Goal: Task Accomplishment & Management: Complete application form

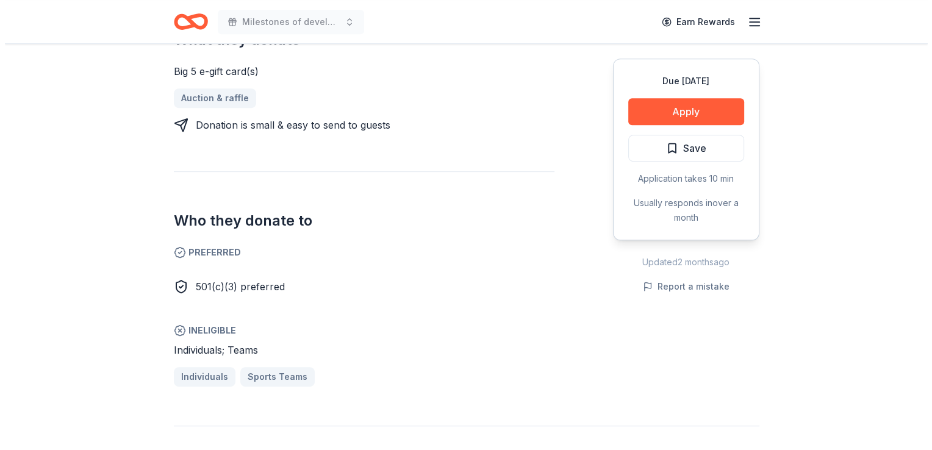
scroll to position [610, 0]
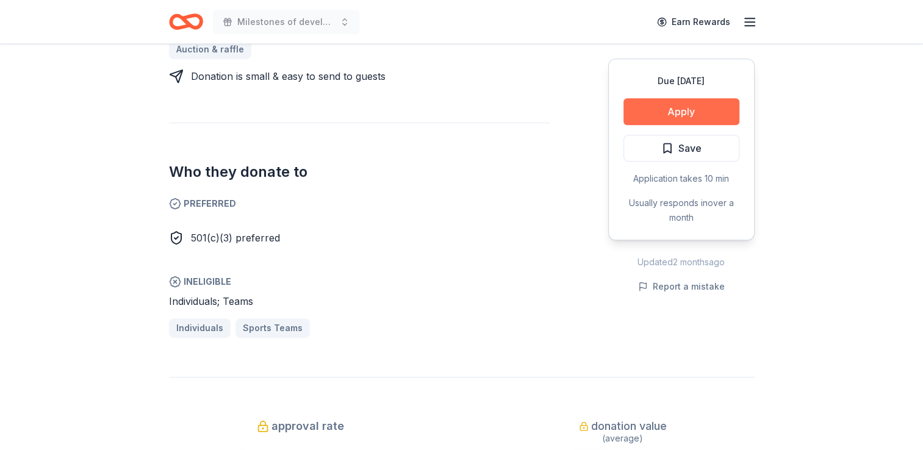
click at [694, 107] on button "Apply" at bounding box center [681, 111] width 116 height 27
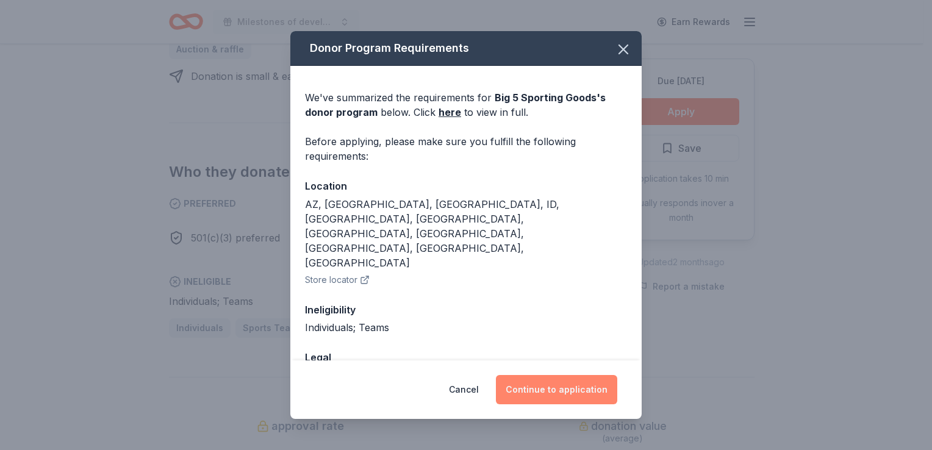
click at [561, 387] on button "Continue to application" at bounding box center [556, 389] width 121 height 29
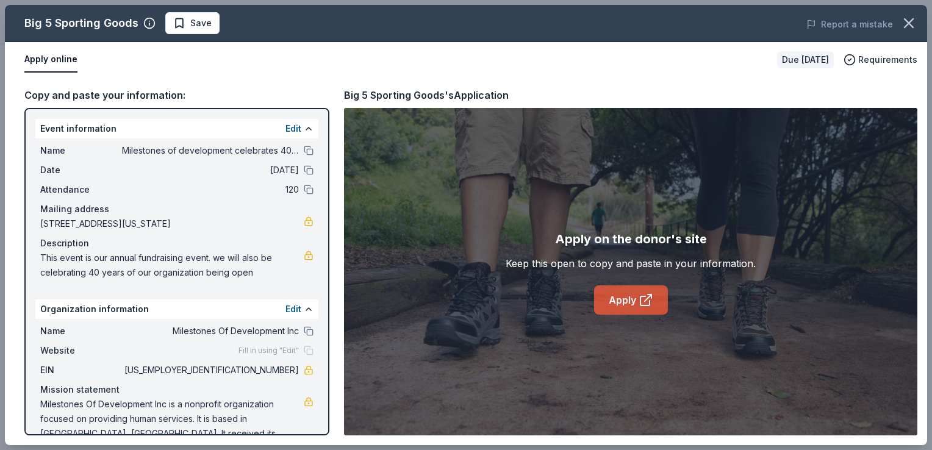
click at [624, 309] on link "Apply" at bounding box center [631, 299] width 74 height 29
click at [181, 33] on button "Save" at bounding box center [192, 23] width 54 height 22
click at [181, 31] on div "Big 5 Sporting Goods Save" at bounding box center [281, 23] width 553 height 22
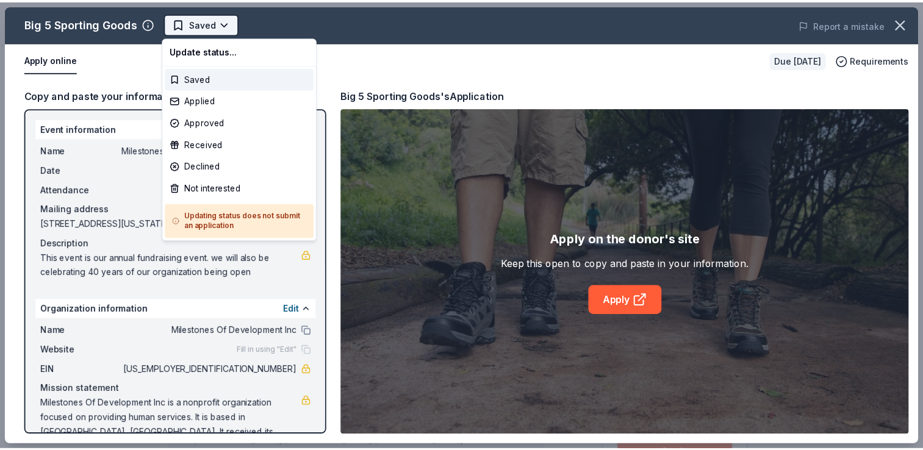
scroll to position [0, 0]
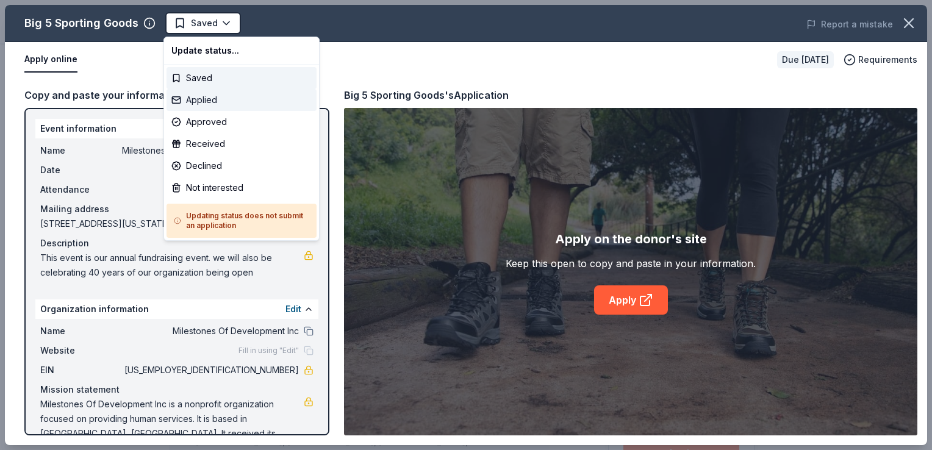
click at [213, 98] on div "Applied" at bounding box center [242, 100] width 150 height 22
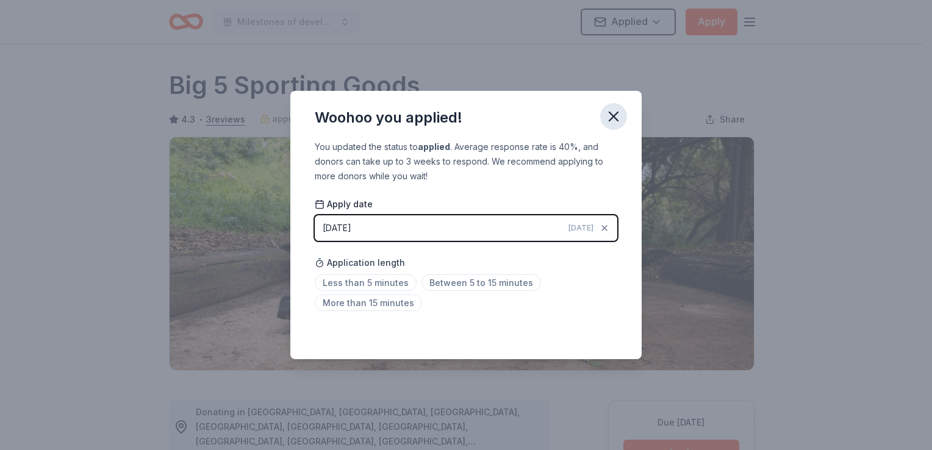
click at [611, 113] on icon "button" at bounding box center [613, 116] width 17 height 17
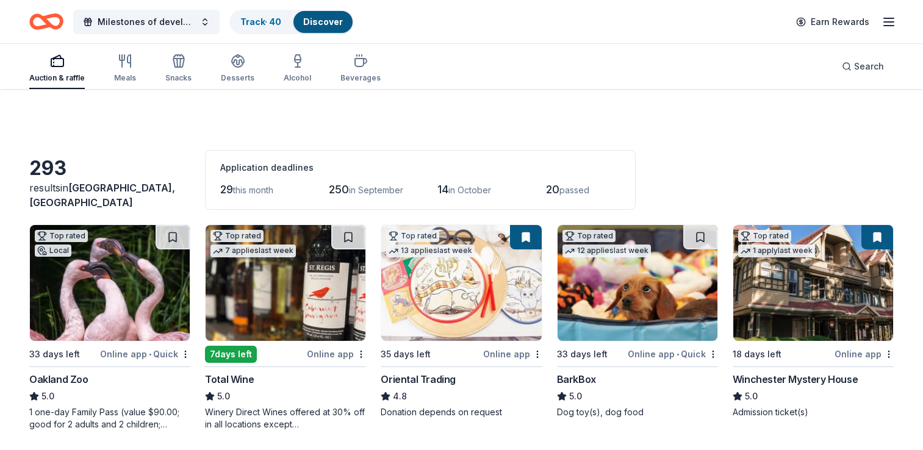
scroll to position [3594, 0]
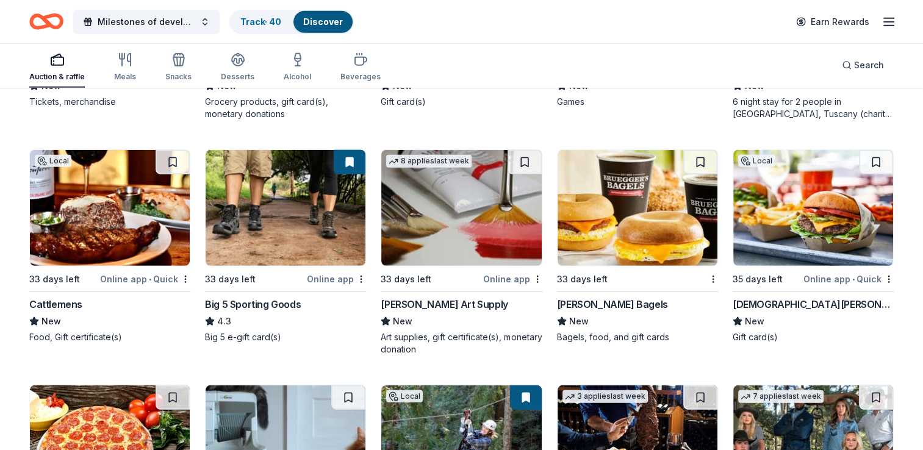
click at [96, 223] on img at bounding box center [110, 208] width 160 height 116
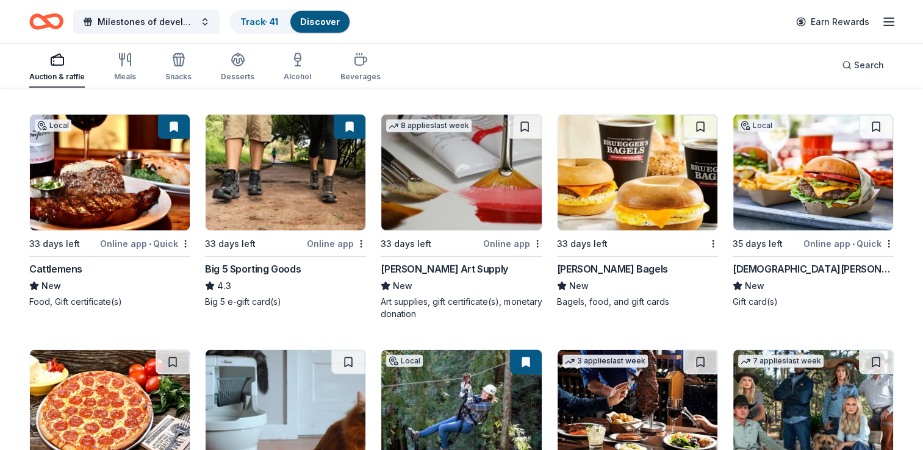
scroll to position [3655, 0]
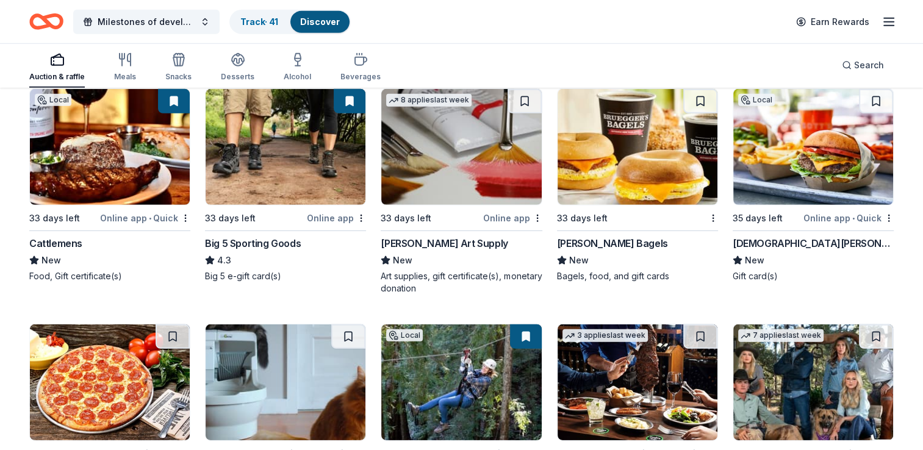
click at [754, 140] on img at bounding box center [813, 147] width 160 height 116
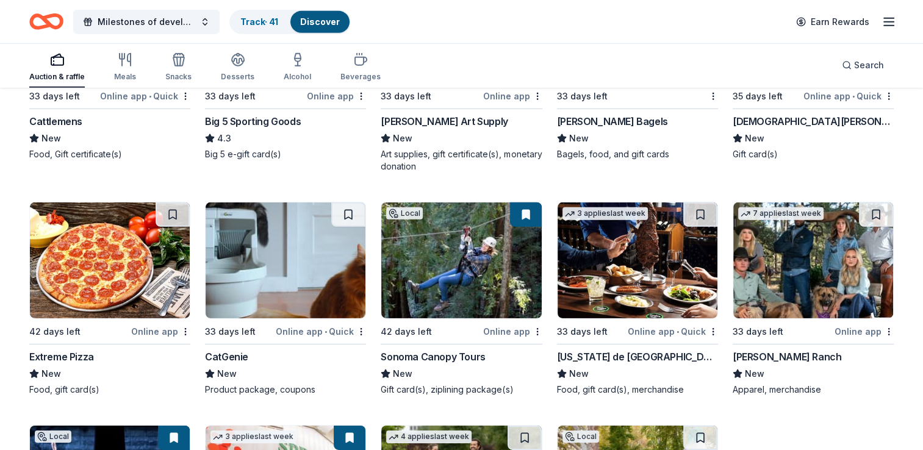
scroll to position [3838, 0]
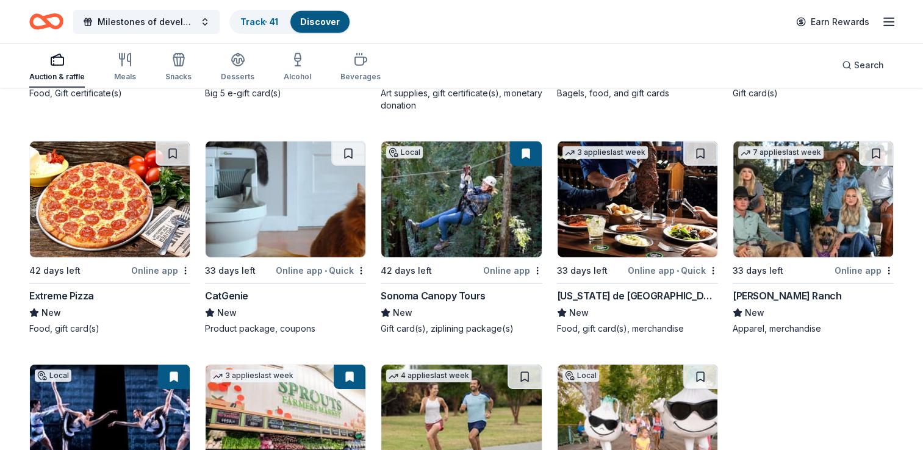
click at [272, 206] on img at bounding box center [286, 200] width 160 height 116
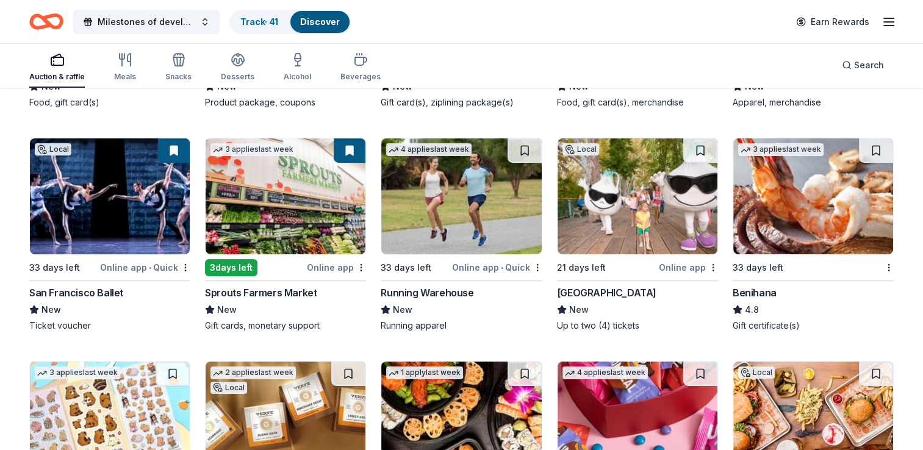
scroll to position [4082, 0]
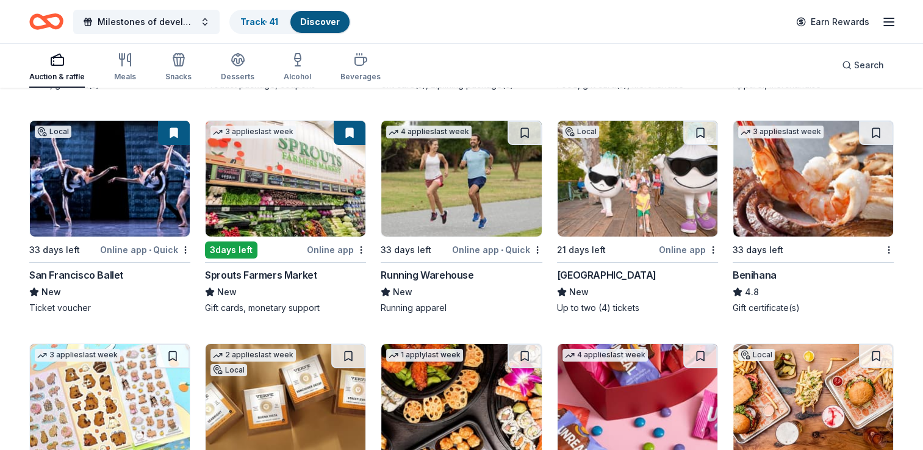
click at [815, 168] on img at bounding box center [813, 179] width 160 height 116
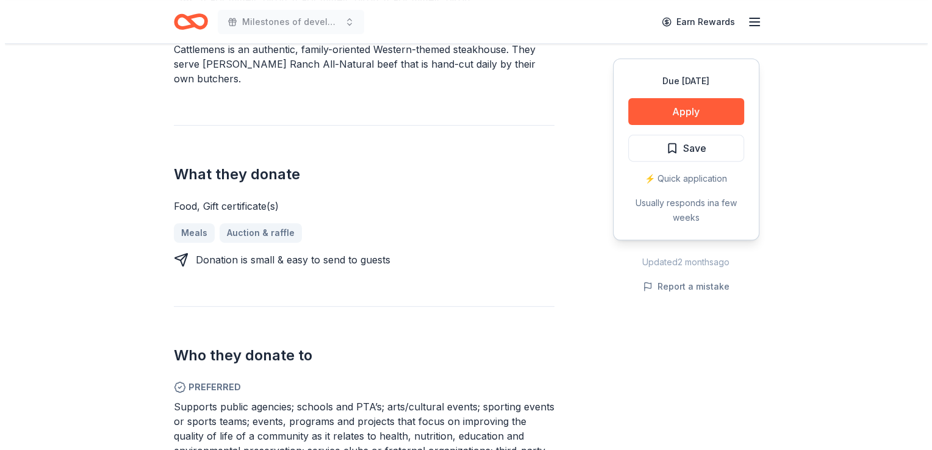
scroll to position [427, 0]
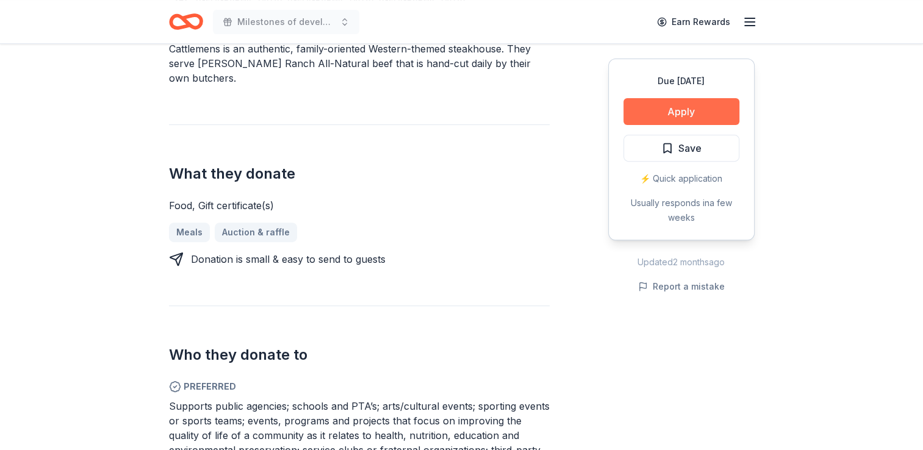
click at [663, 110] on button "Apply" at bounding box center [681, 111] width 116 height 27
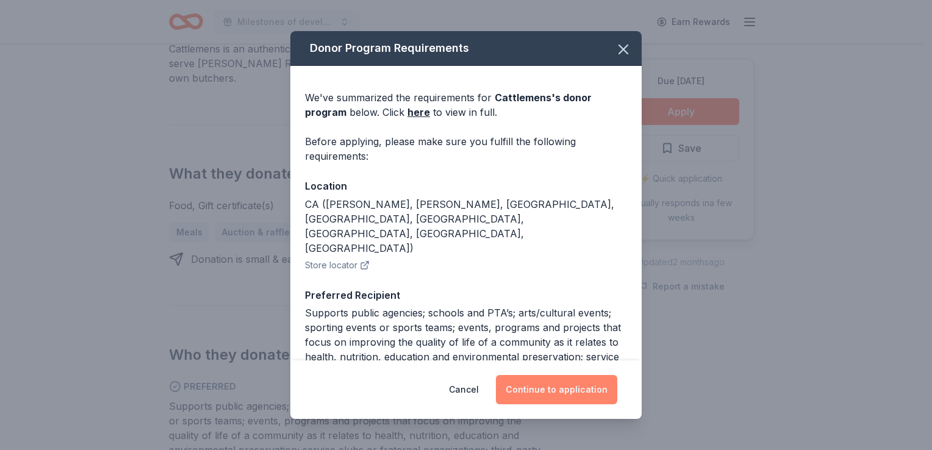
click at [562, 390] on button "Continue to application" at bounding box center [556, 389] width 121 height 29
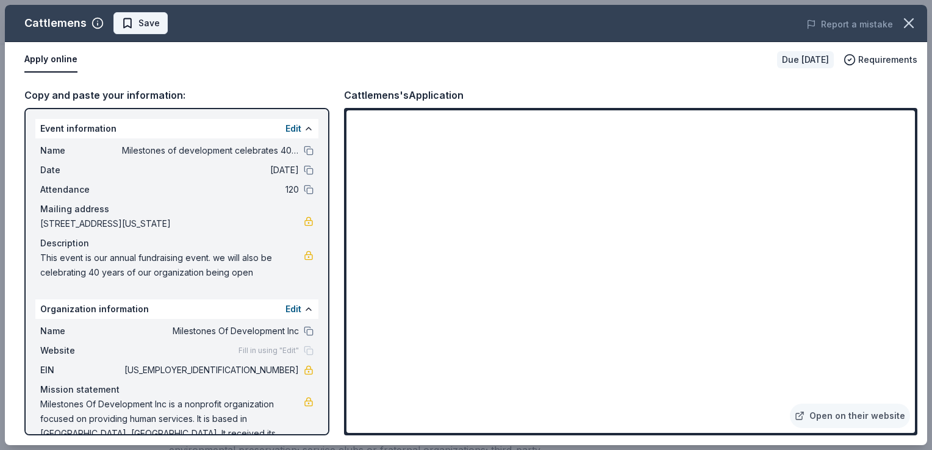
click at [135, 18] on span "Save" at bounding box center [140, 23] width 38 height 15
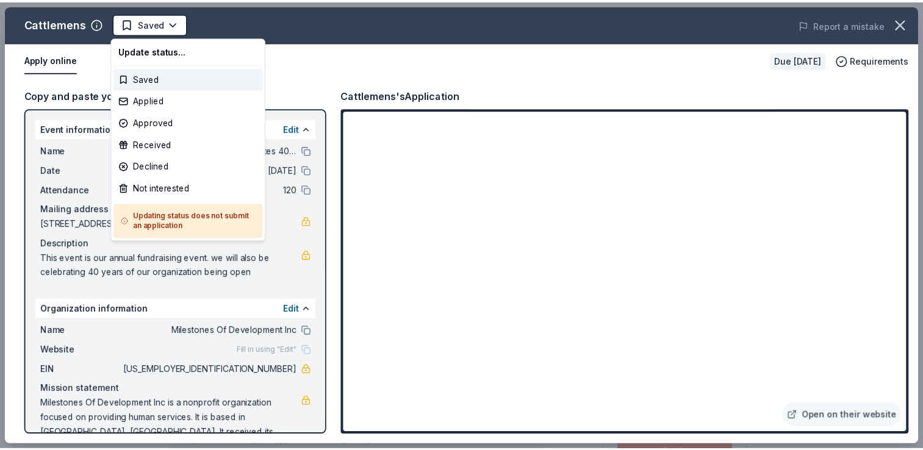
scroll to position [0, 0]
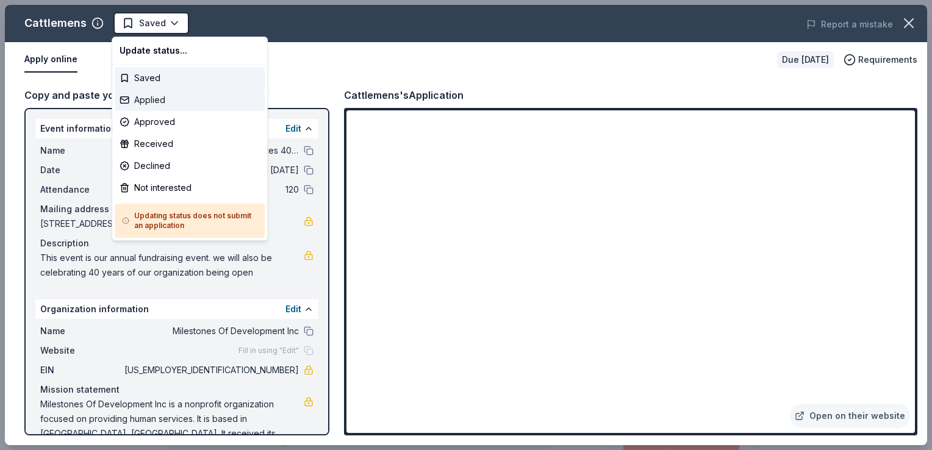
click at [151, 101] on div "Applied" at bounding box center [190, 100] width 150 height 22
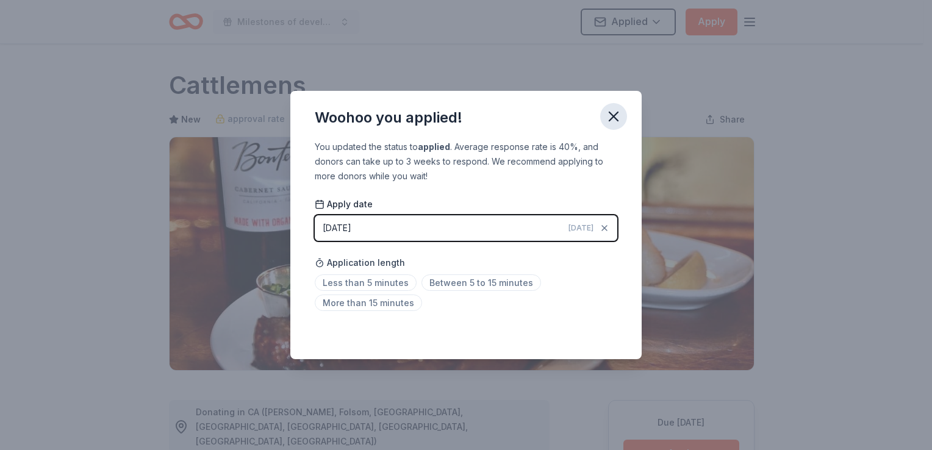
click at [610, 115] on icon "button" at bounding box center [613, 116] width 17 height 17
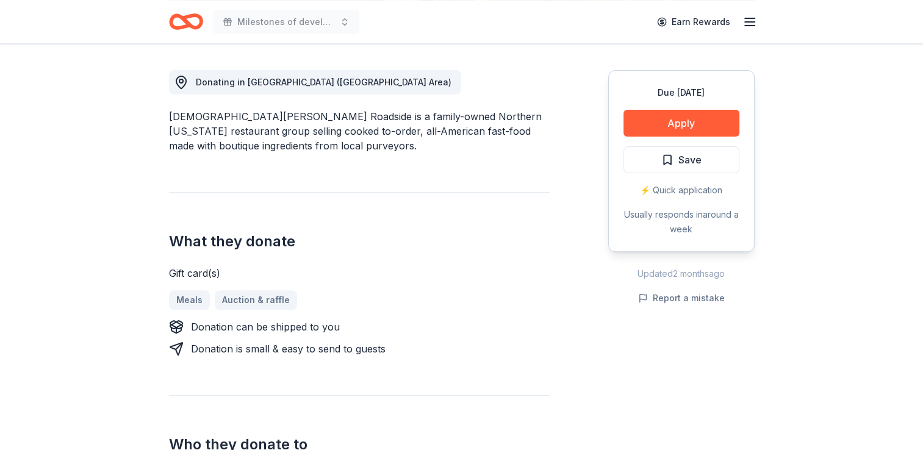
scroll to position [366, 0]
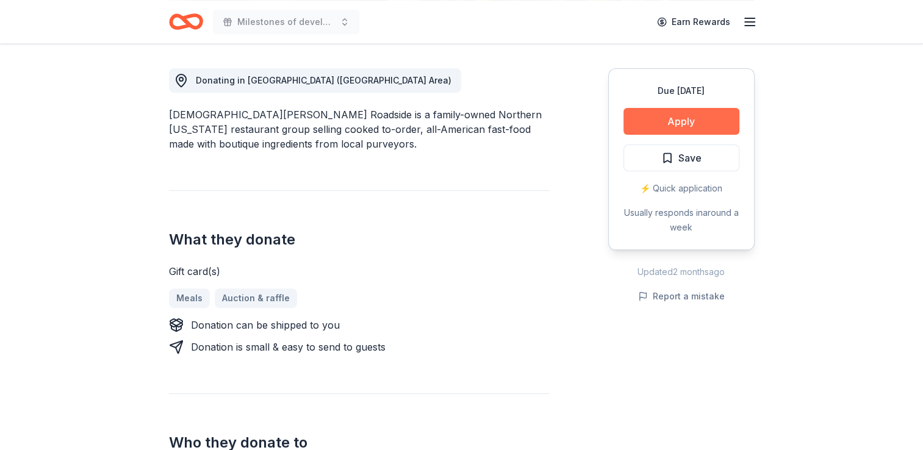
click at [706, 117] on button "Apply" at bounding box center [681, 121] width 116 height 27
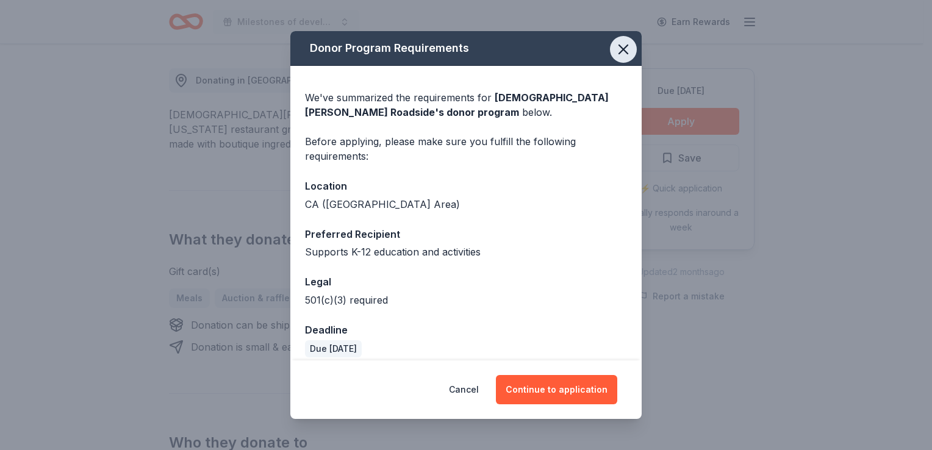
click at [619, 45] on icon "button" at bounding box center [623, 49] width 9 height 9
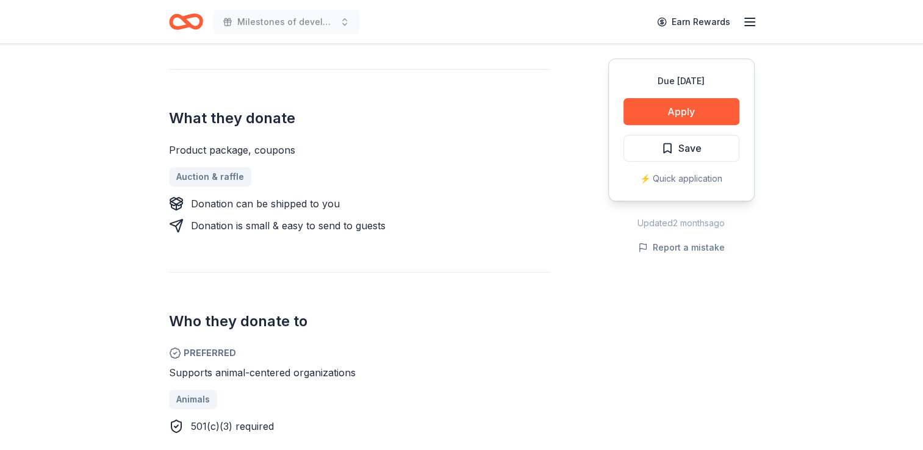
scroll to position [488, 0]
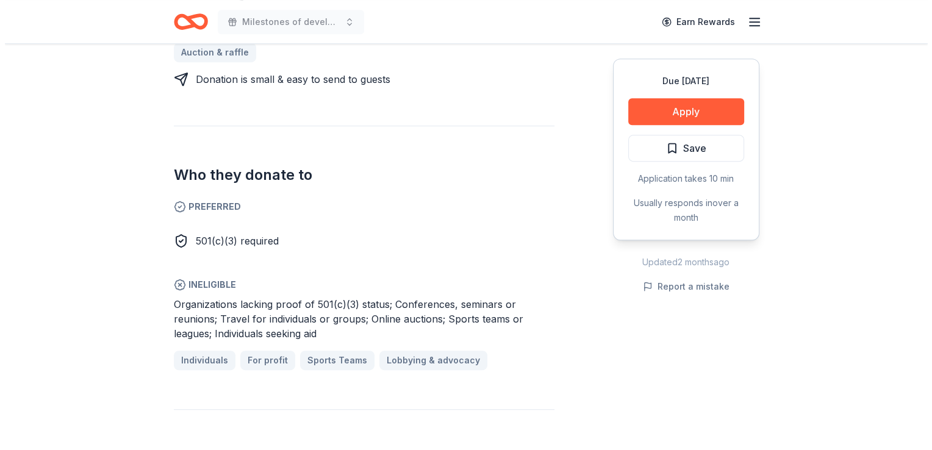
scroll to position [610, 0]
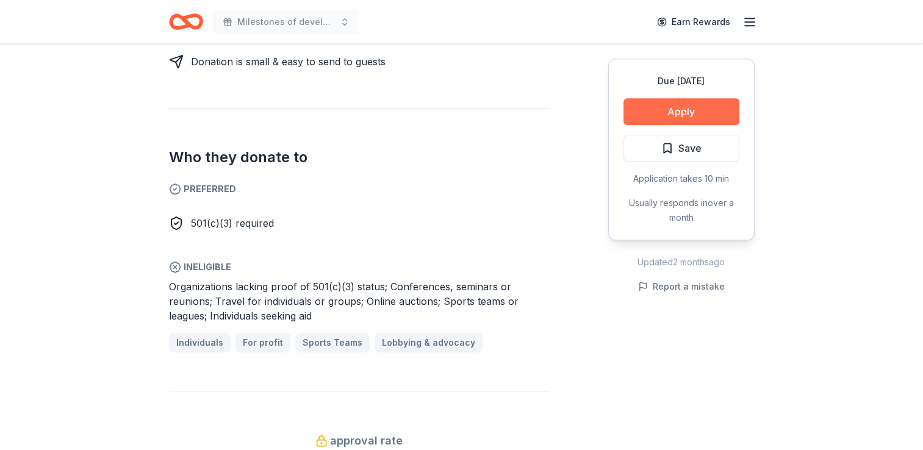
click at [692, 107] on button "Apply" at bounding box center [681, 111] width 116 height 27
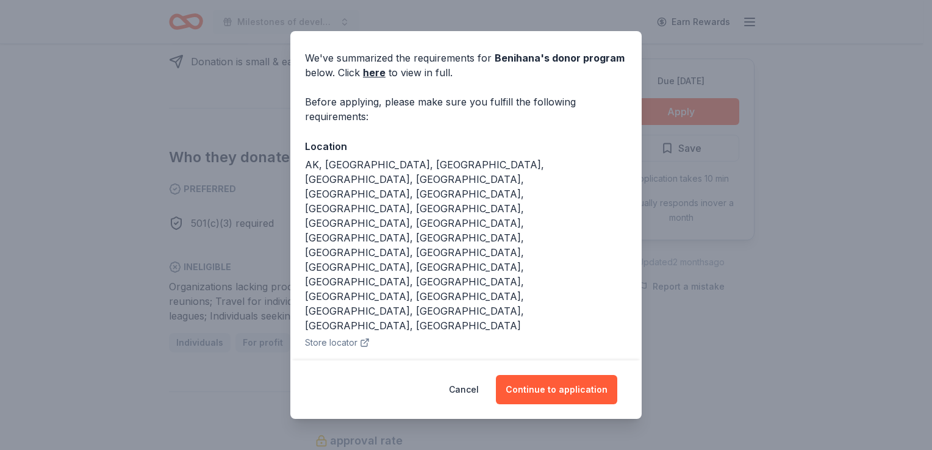
scroll to position [72, 0]
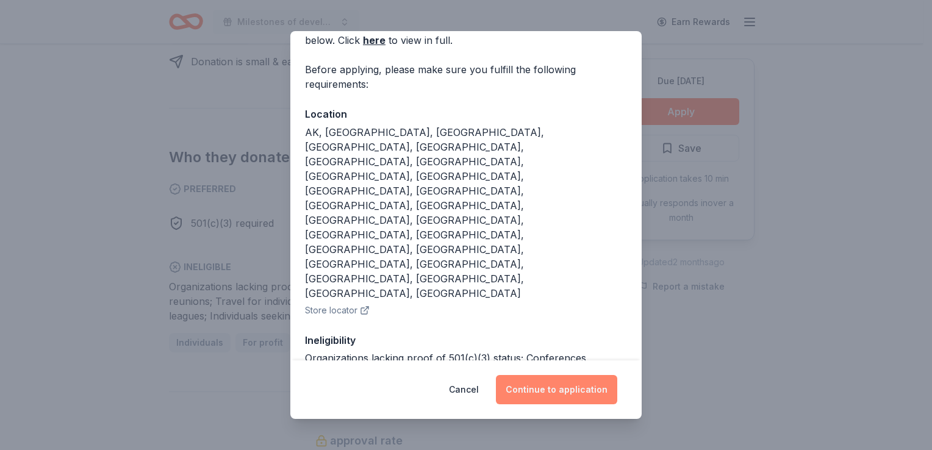
click at [554, 382] on button "Continue to application" at bounding box center [556, 389] width 121 height 29
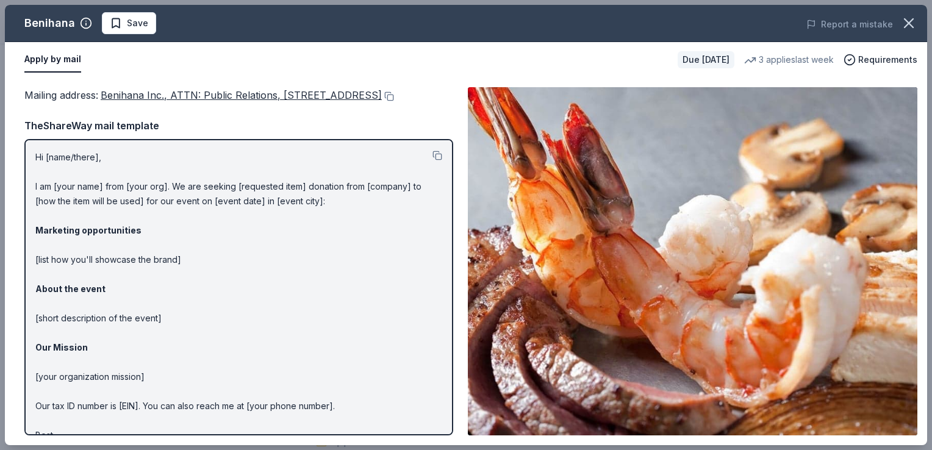
scroll to position [0, 0]
